Goal: Check status: Check status

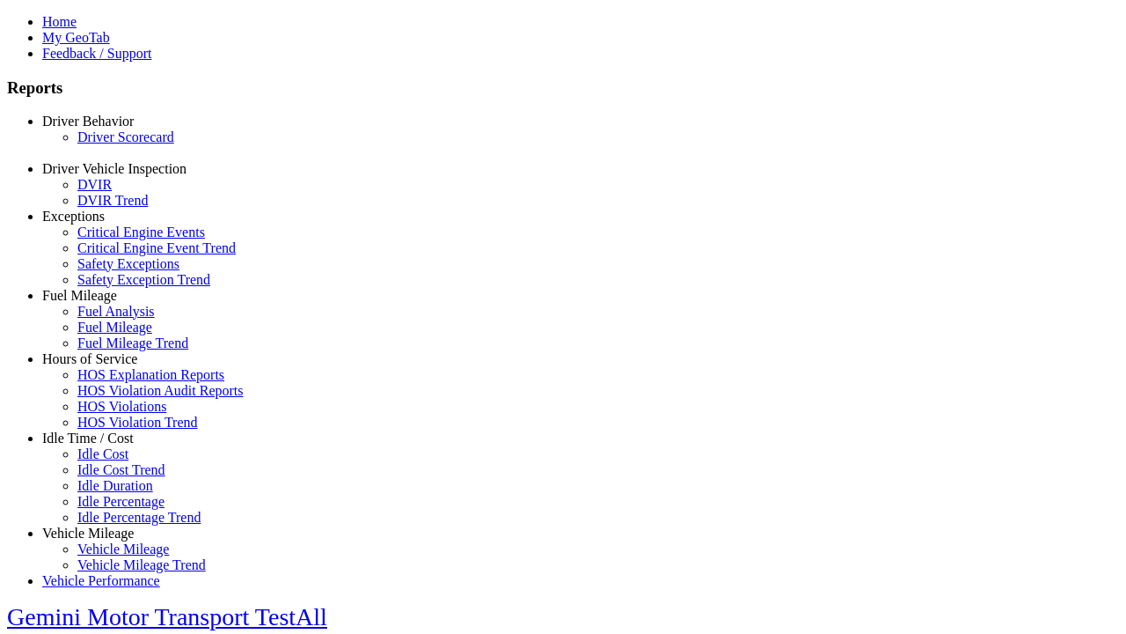
click at [114, 144] on link "Driver Scorecard" at bounding box center [125, 136] width 97 height 15
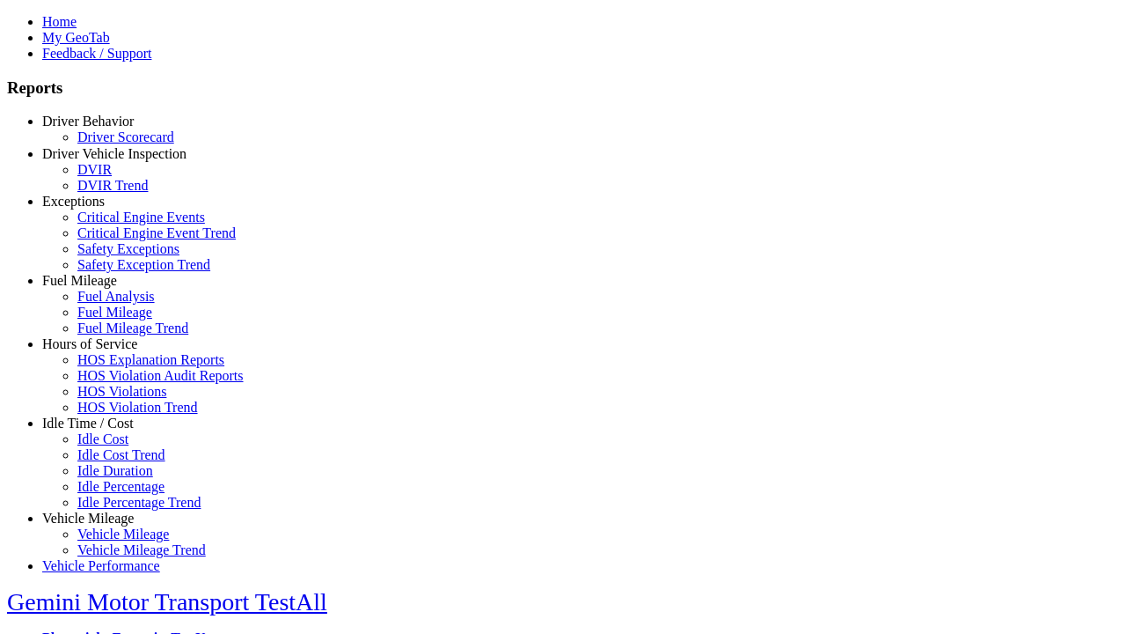
select select "**"
